Goal: Task Accomplishment & Management: Use online tool/utility

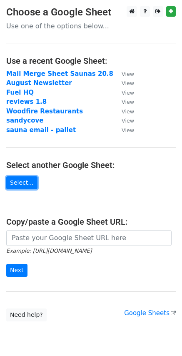
click at [22, 183] on link "Select..." at bounding box center [21, 182] width 31 height 13
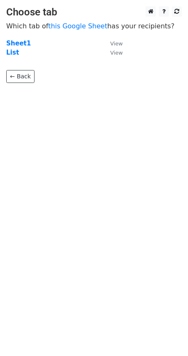
click at [11, 44] on strong "Sheet1" at bounding box center [18, 44] width 25 height 8
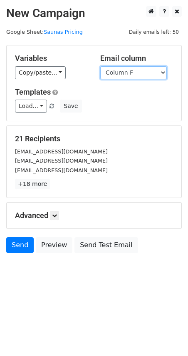
click at [123, 78] on select "Column A Column B Column C Column D Column E Column F" at bounding box center [133, 72] width 67 height 13
click at [82, 80] on div "Variables Copy/paste... {{Column A}} {{Column B}} {{Column C}} {{Column D}} {{C…" at bounding box center [94, 82] width 175 height 75
